Goal: Check status: Check status

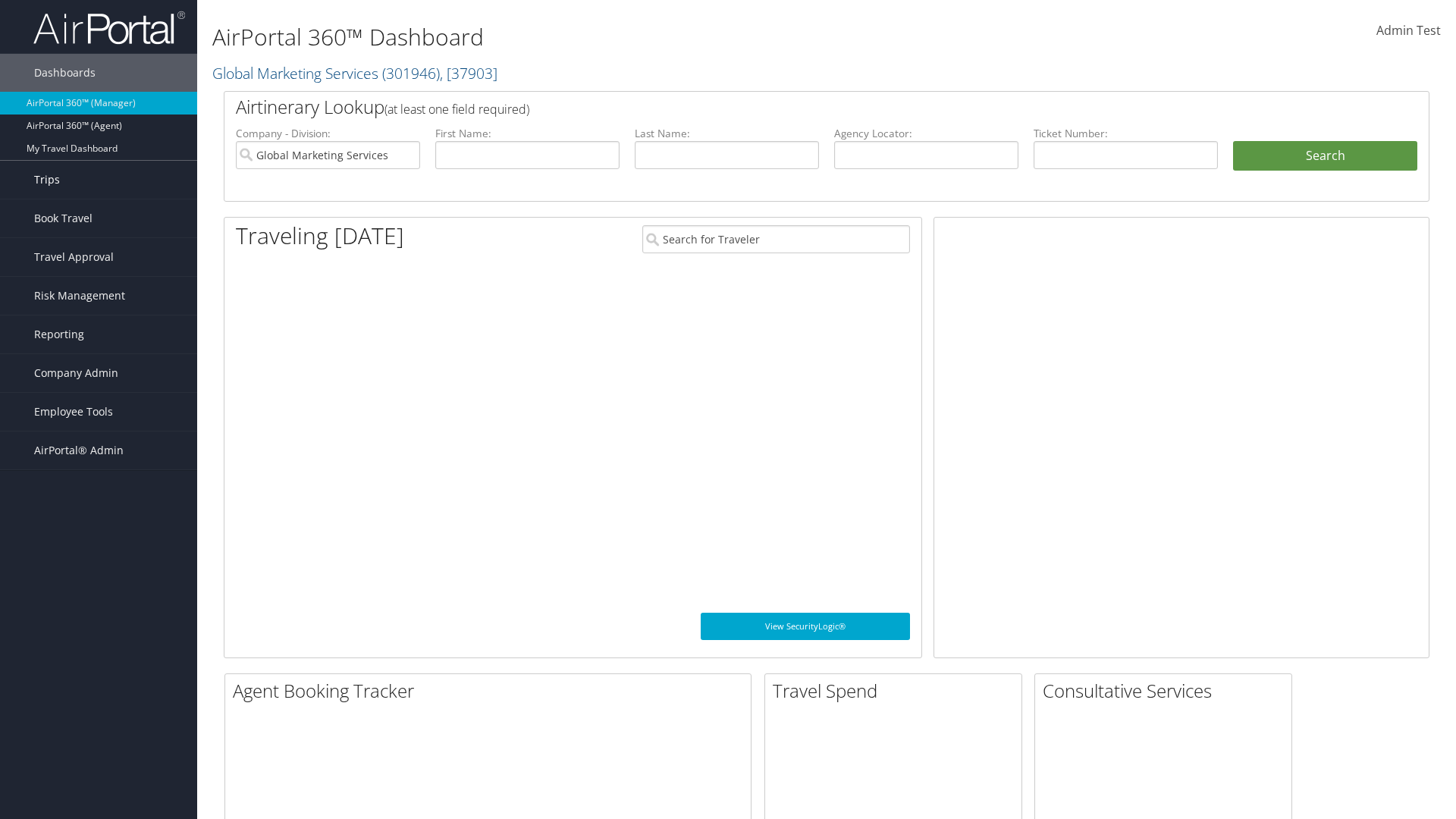
click at [99, 179] on link "Trips" at bounding box center [99, 180] width 198 height 38
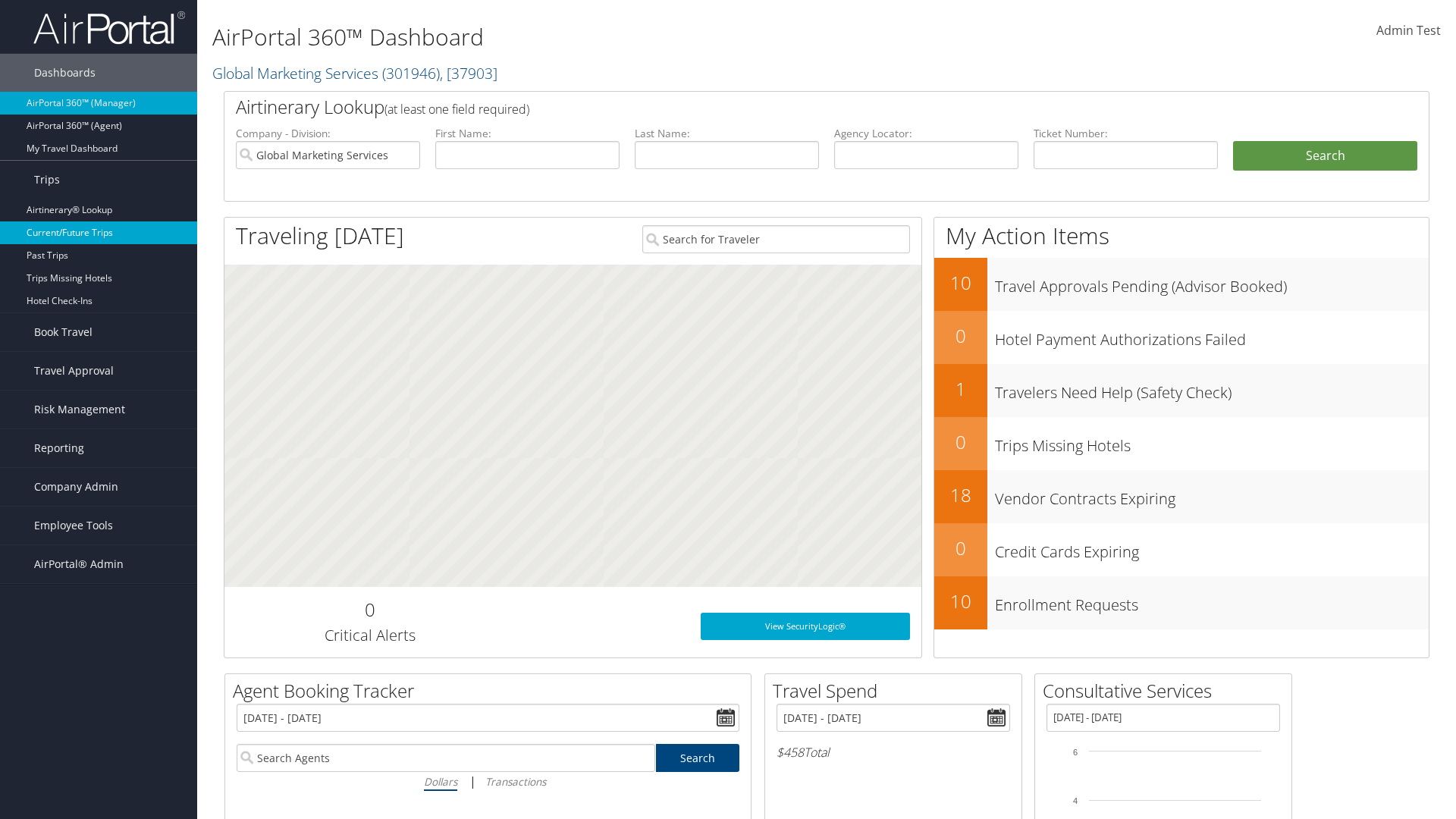
click at [99, 233] on link "Current/Future Trips" at bounding box center [99, 233] width 198 height 23
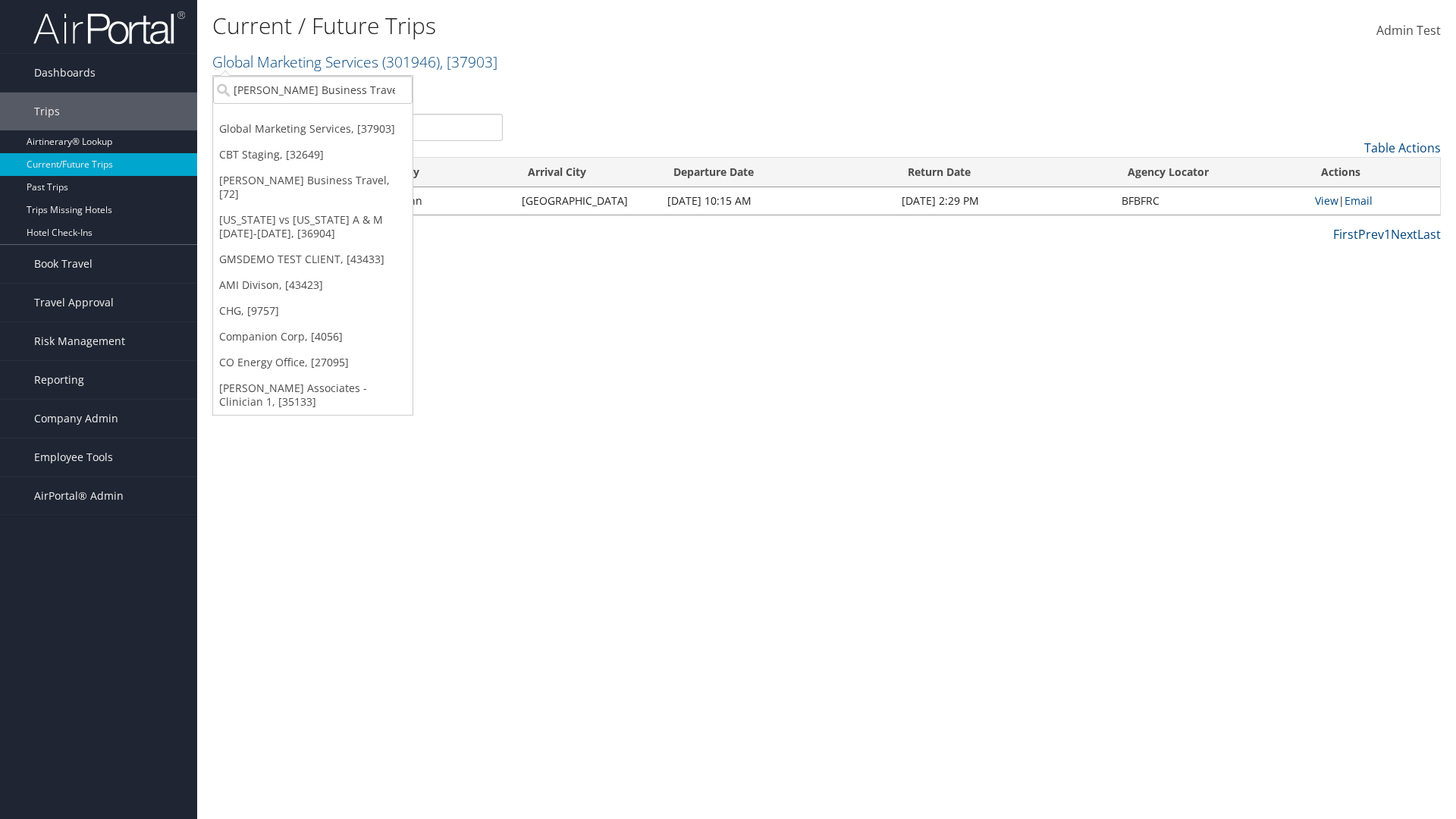
type input "[PERSON_NAME] Business Travel"
click at [334, 118] on div "Christopherson Business Travel (C10001), [72]" at bounding box center [335, 117] width 259 height 13
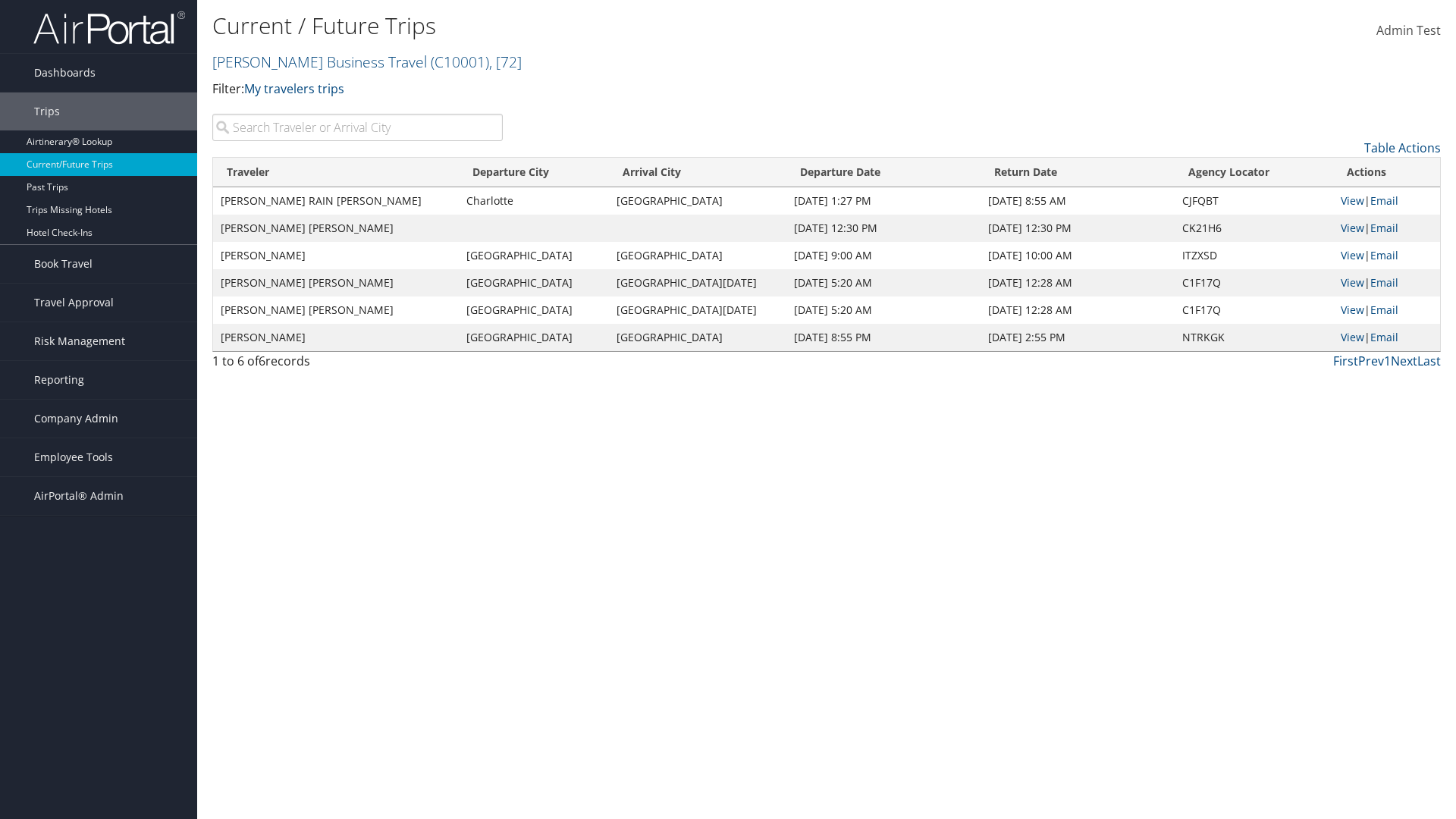
click at [357, 128] on input "search" at bounding box center [357, 128] width 291 height 27
type input "[PERSON_NAME]"
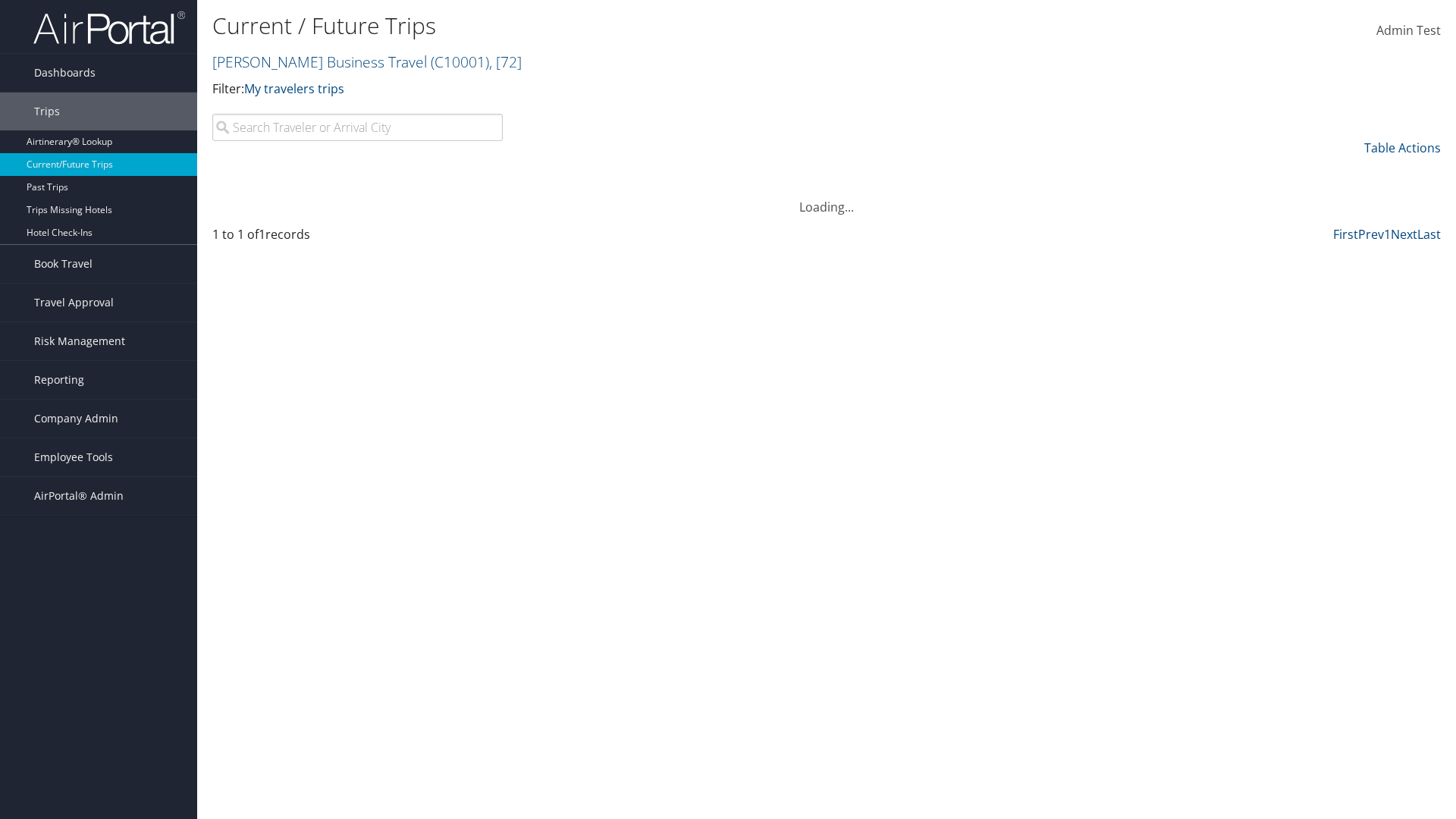
click at [357, 128] on input "search" at bounding box center [357, 128] width 291 height 27
type input "[GEOGRAPHIC_DATA]"
